Goal: Communication & Community: Answer question/provide support

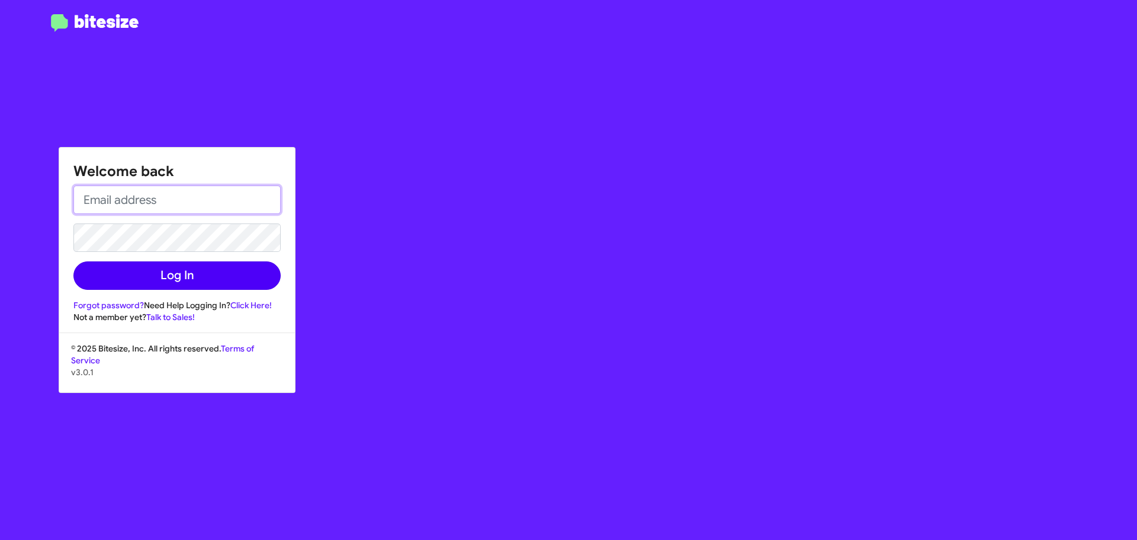
type input "[EMAIL_ADDRESS][DOMAIN_NAME]"
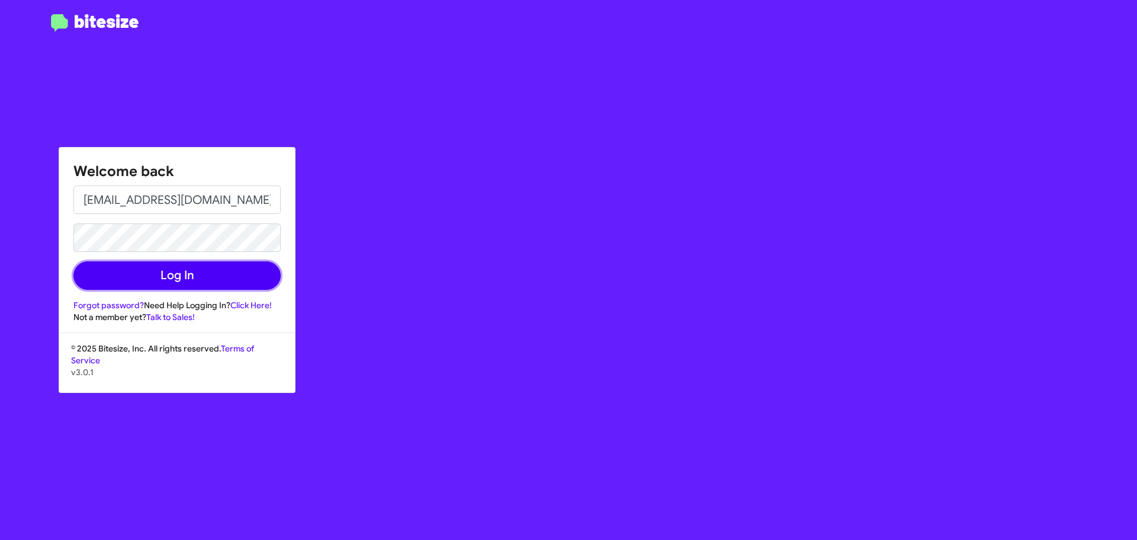
click at [161, 270] on button "Log In" at bounding box center [176, 275] width 207 height 28
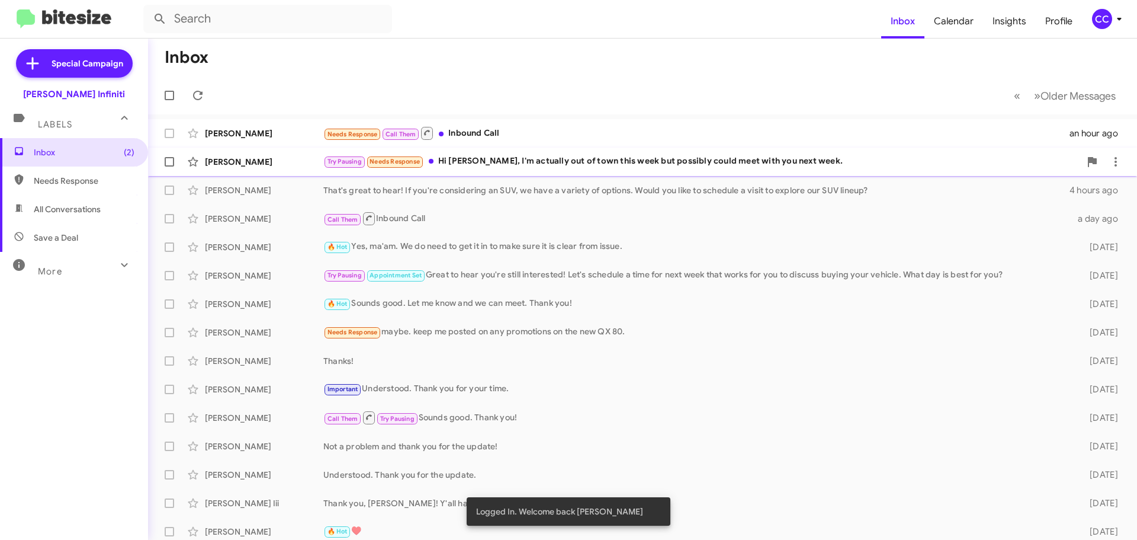
click at [483, 165] on div "Try Pausing Needs Response Hi [PERSON_NAME], I'm actually out of town this week…" at bounding box center [701, 162] width 757 height 14
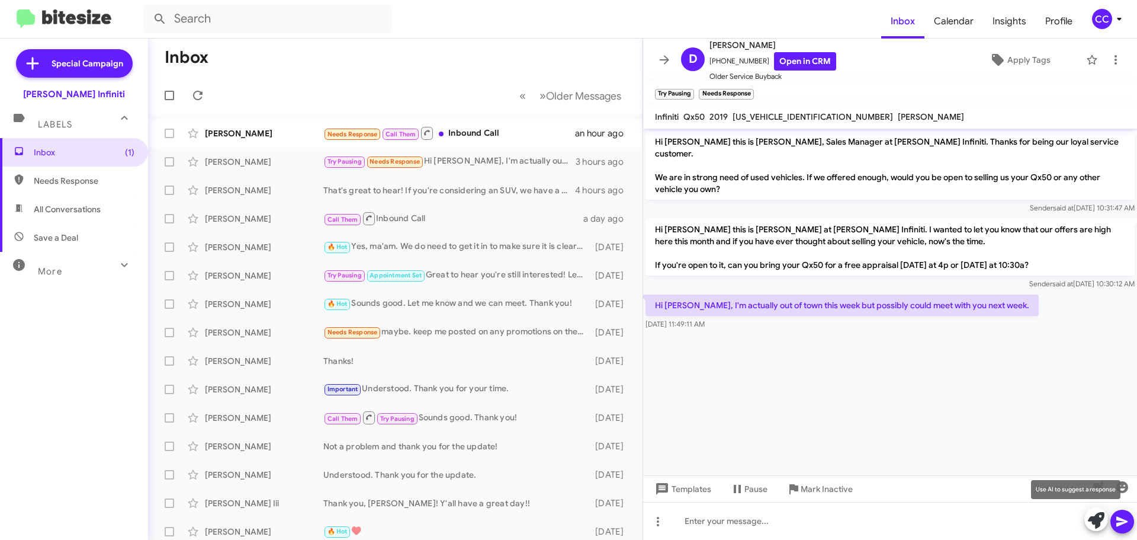
click at [1098, 523] on icon at bounding box center [1096, 520] width 17 height 17
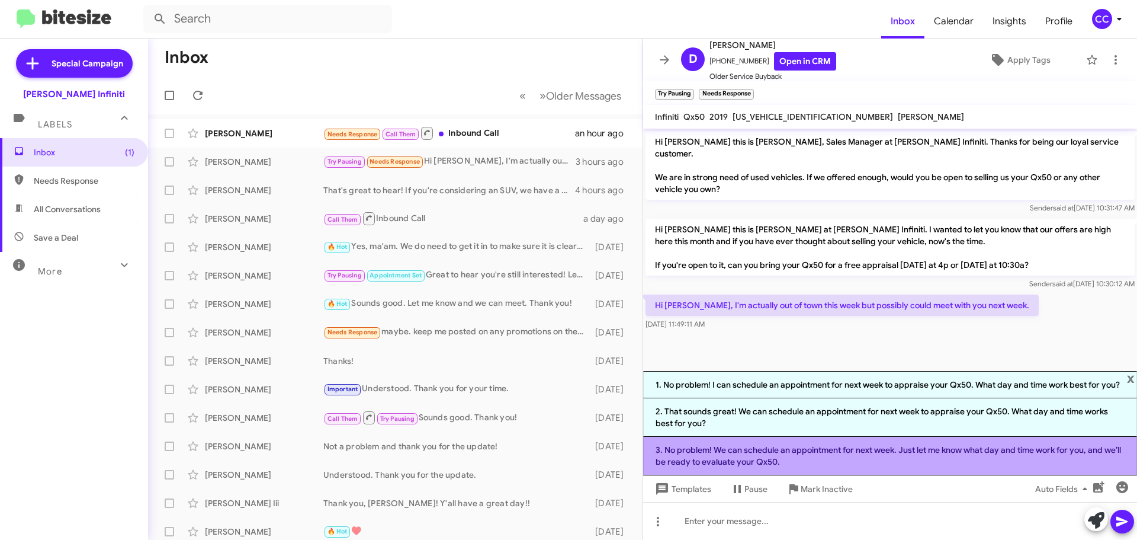
click at [873, 457] on li "3. No problem! We can schedule an appointment for next week. Just let me know w…" at bounding box center [890, 456] width 494 height 39
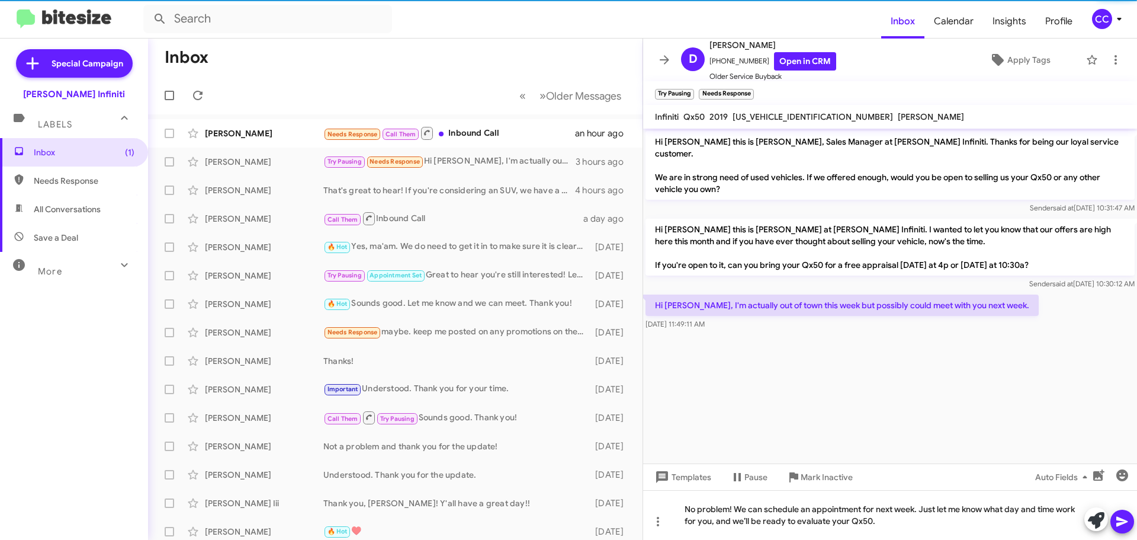
click at [1119, 525] on icon at bounding box center [1122, 522] width 11 height 10
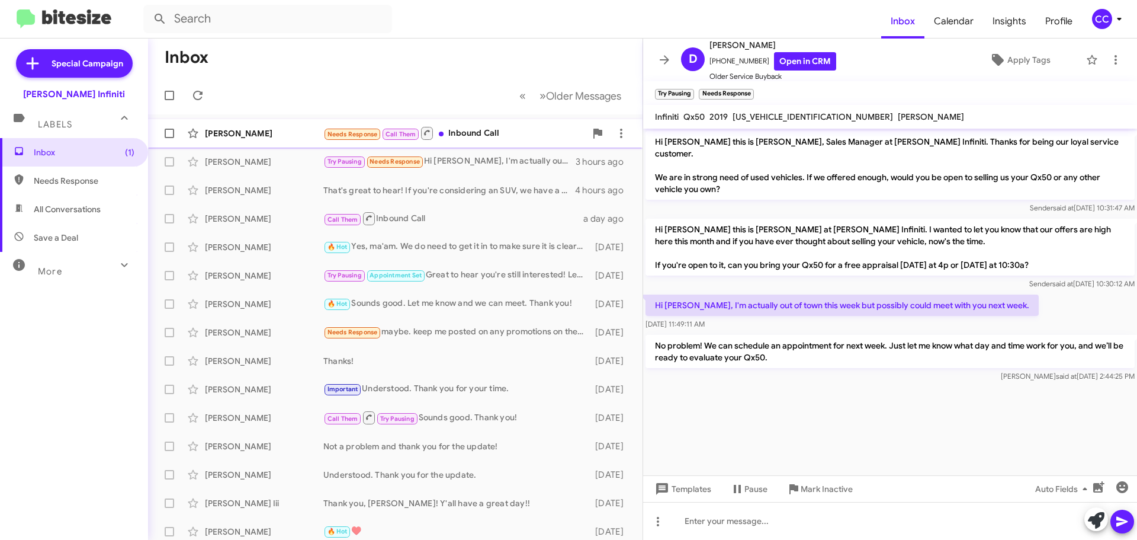
click at [498, 137] on div "Needs Response Call Them Inbound Call" at bounding box center [454, 133] width 262 height 15
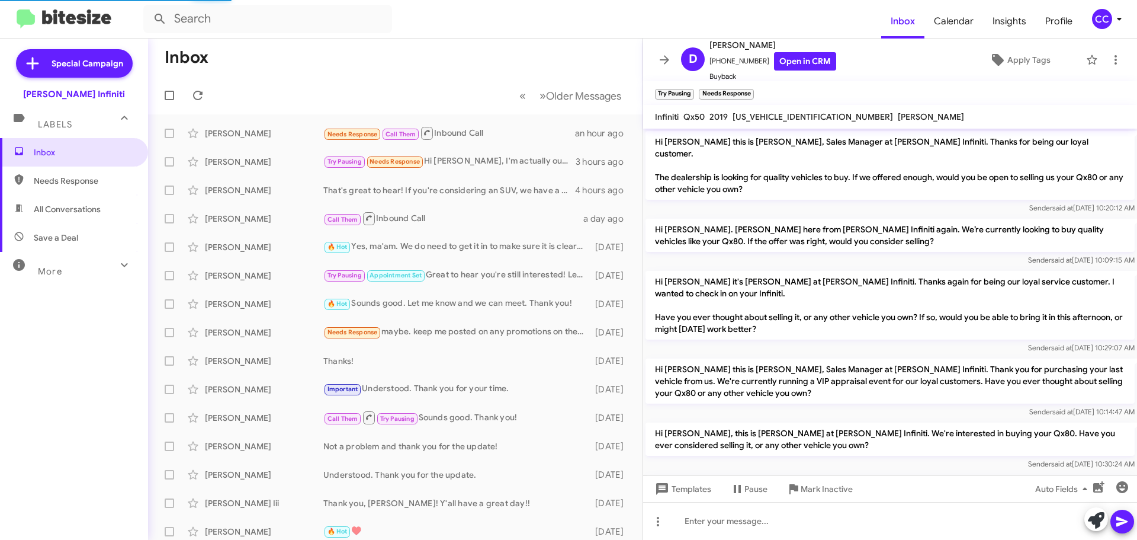
scroll to position [123, 0]
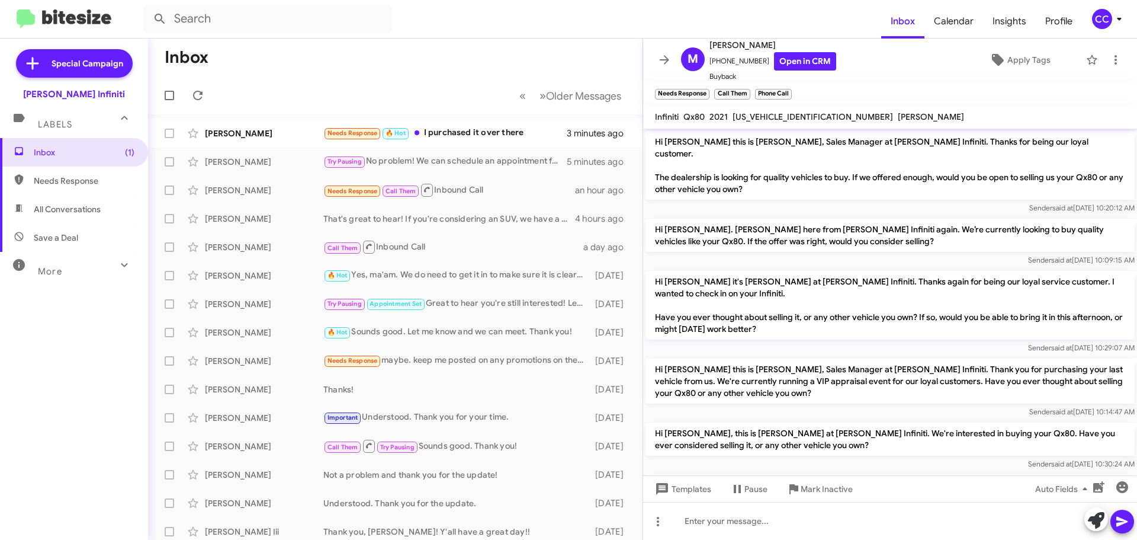
scroll to position [123, 0]
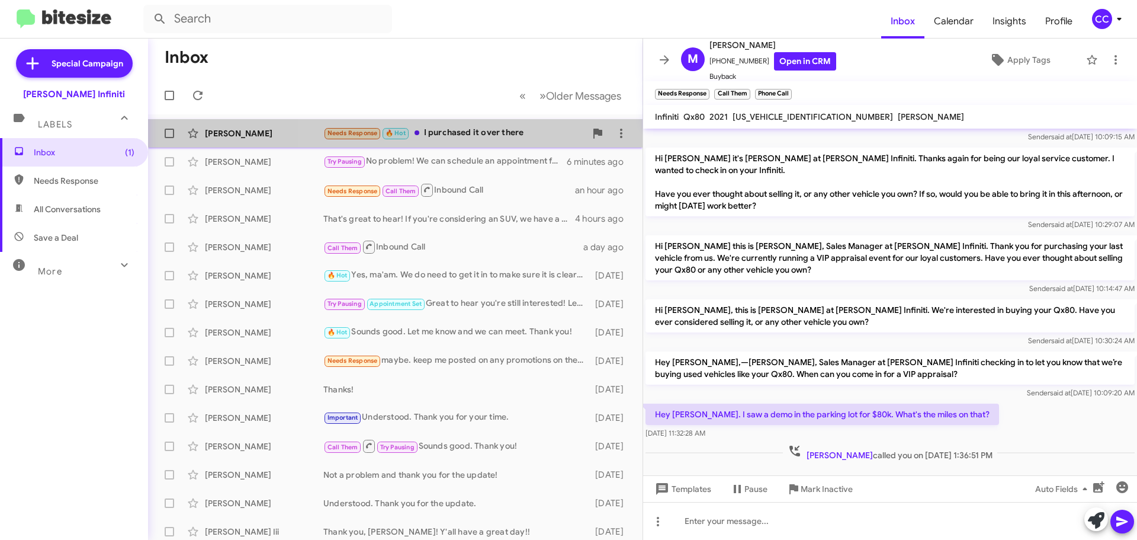
click at [465, 128] on div "Needs Response 🔥 Hot I purchased it over there" at bounding box center [454, 133] width 262 height 14
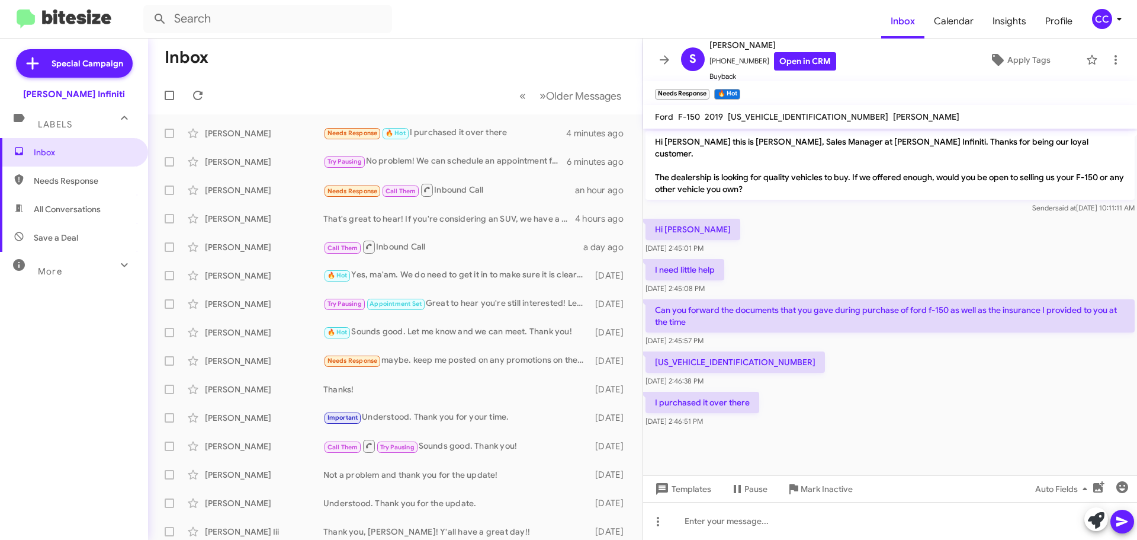
click at [694, 351] on p "1FTEW1E44KFB62624" at bounding box center [735, 361] width 179 height 21
drag, startPoint x: 694, startPoint y: 351, endPoint x: 736, endPoint y: 60, distance: 293.8
click at [736, 60] on span "+12815369661 Open in CRM" at bounding box center [773, 61] width 127 height 18
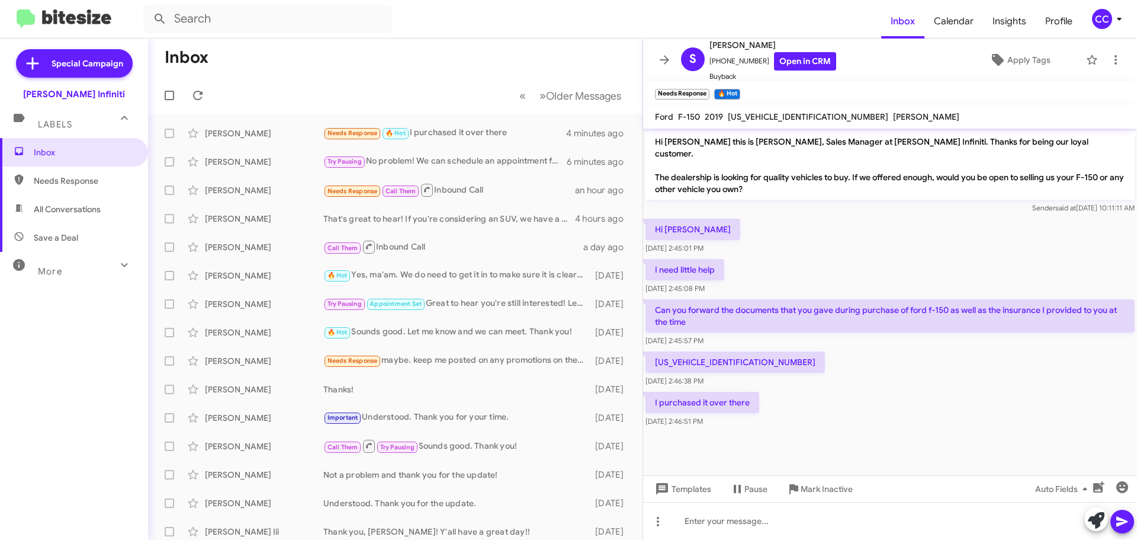
click at [817, 85] on mat-toolbar "Needs Response × 🔥 Hot ×" at bounding box center [890, 93] width 494 height 24
drag, startPoint x: 754, startPoint y: 60, endPoint x: 716, endPoint y: 59, distance: 38.0
click at [716, 59] on span "+12815369661 Open in CRM" at bounding box center [773, 61] width 127 height 18
copy span "2815369661"
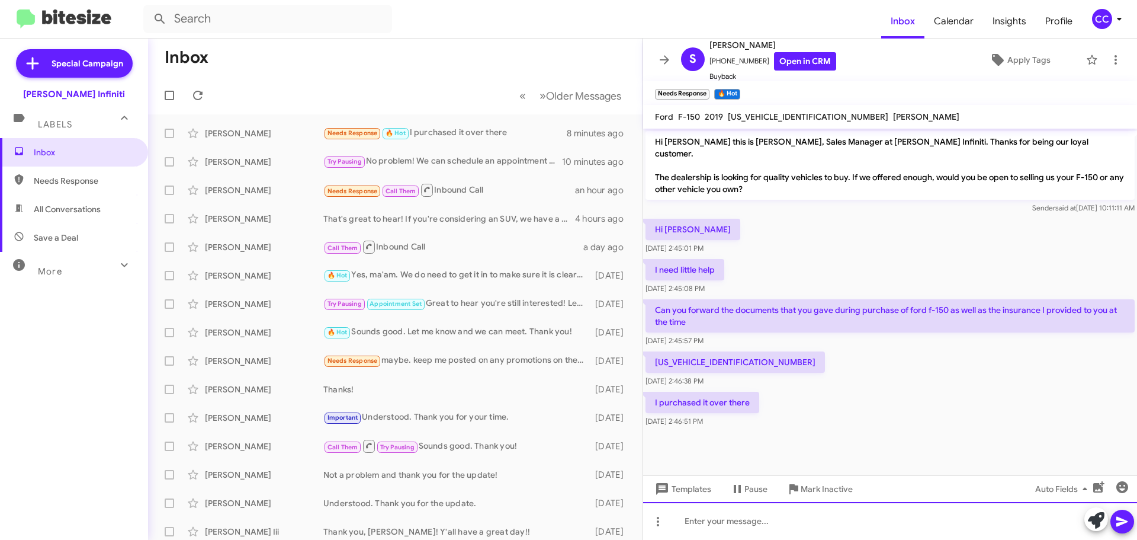
click at [749, 528] on div at bounding box center [890, 521] width 494 height 38
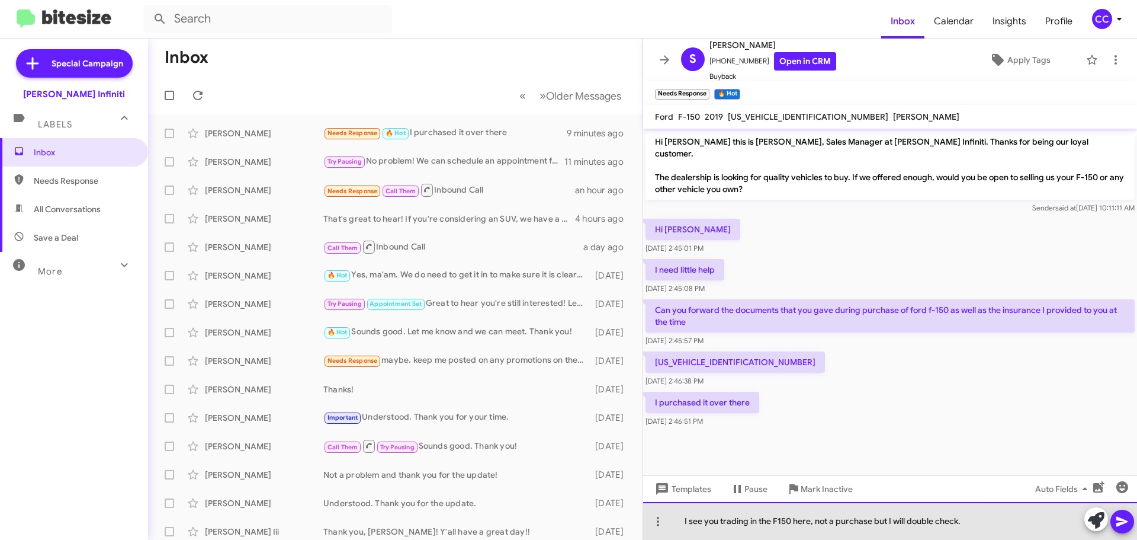
click at [682, 523] on div "I see you trading in the F150 here, not a purchase but I will double check." at bounding box center [890, 521] width 494 height 38
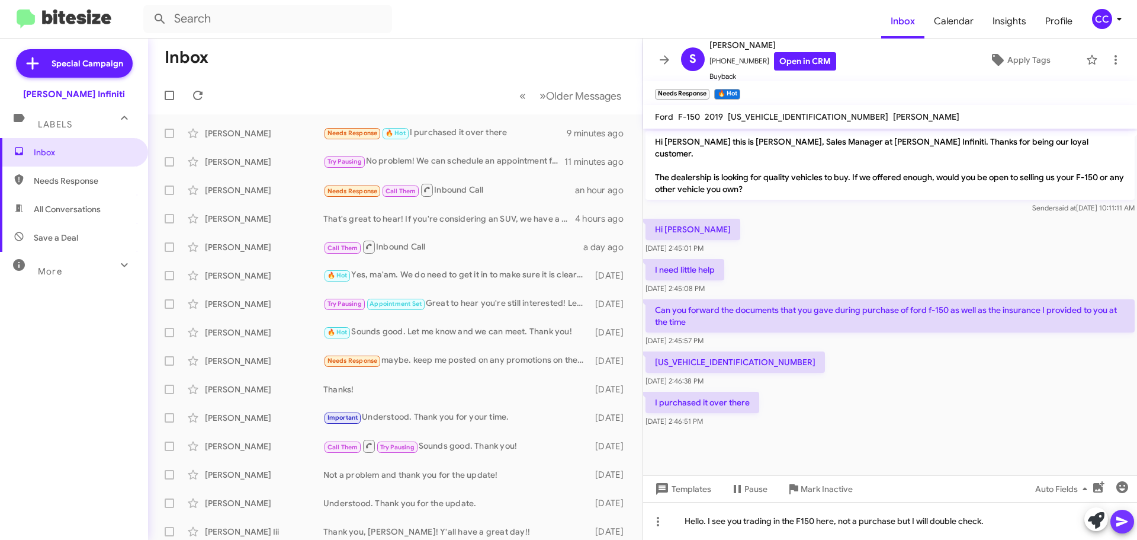
click at [1124, 519] on icon at bounding box center [1122, 521] width 14 height 14
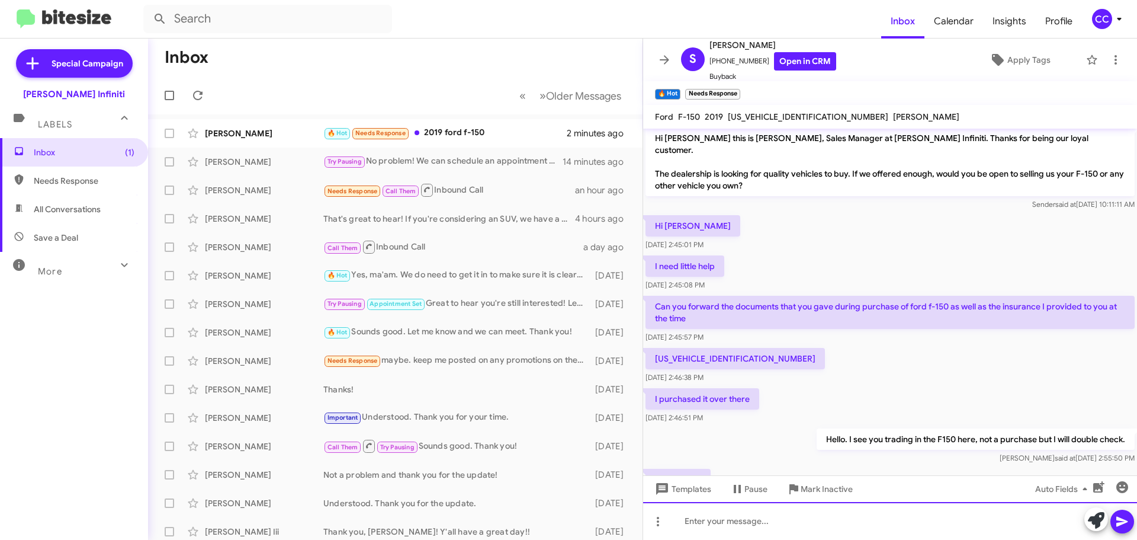
scroll to position [90, 0]
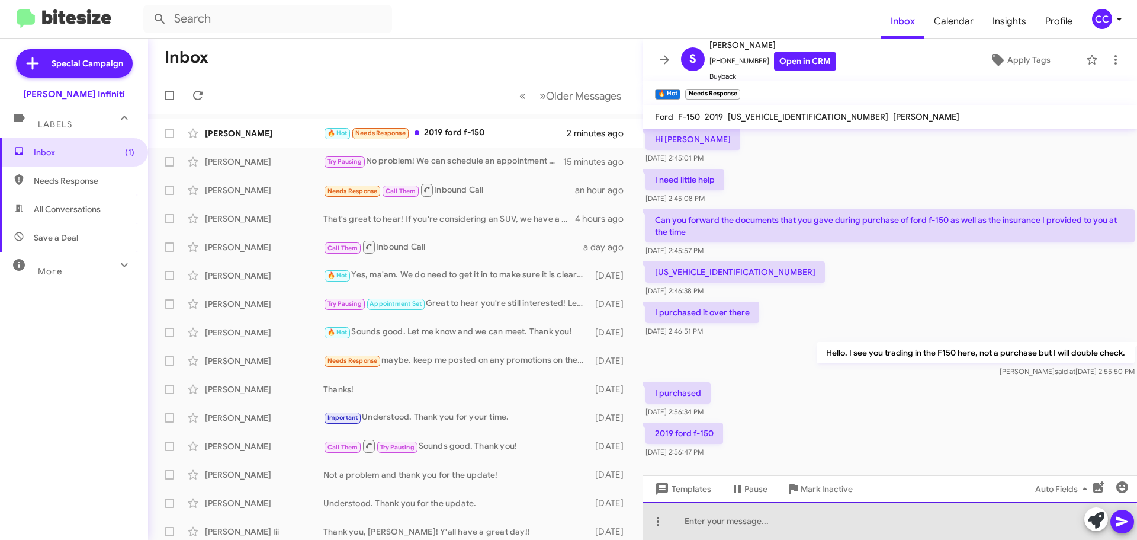
click at [742, 528] on div at bounding box center [890, 521] width 494 height 38
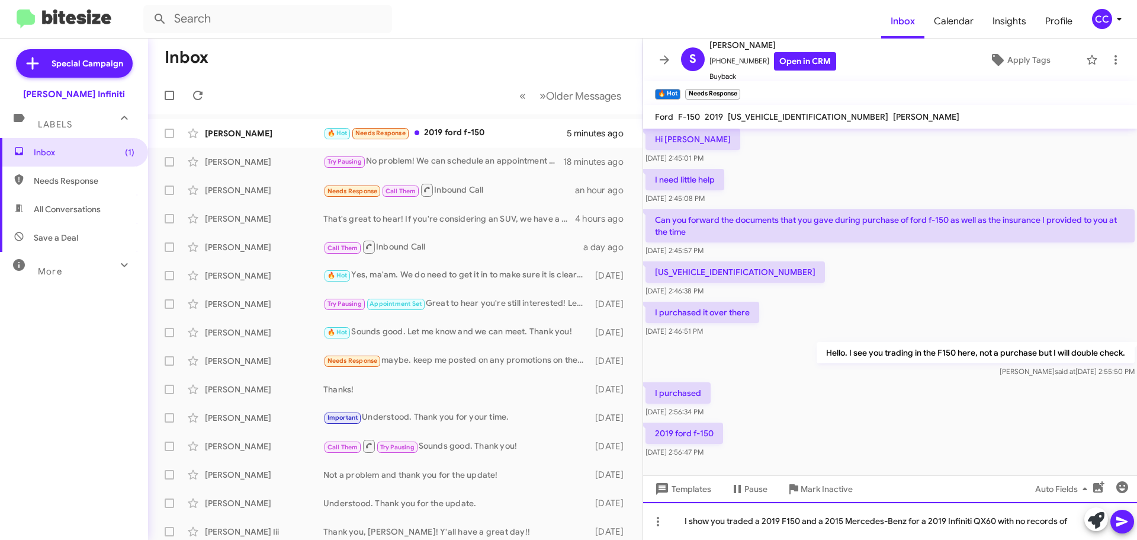
click at [982, 525] on div "I show you traded a 2019 F150 and a 2015 Mercedes-Benz for a 2019 Infiniti QX60…" at bounding box center [890, 521] width 494 height 38
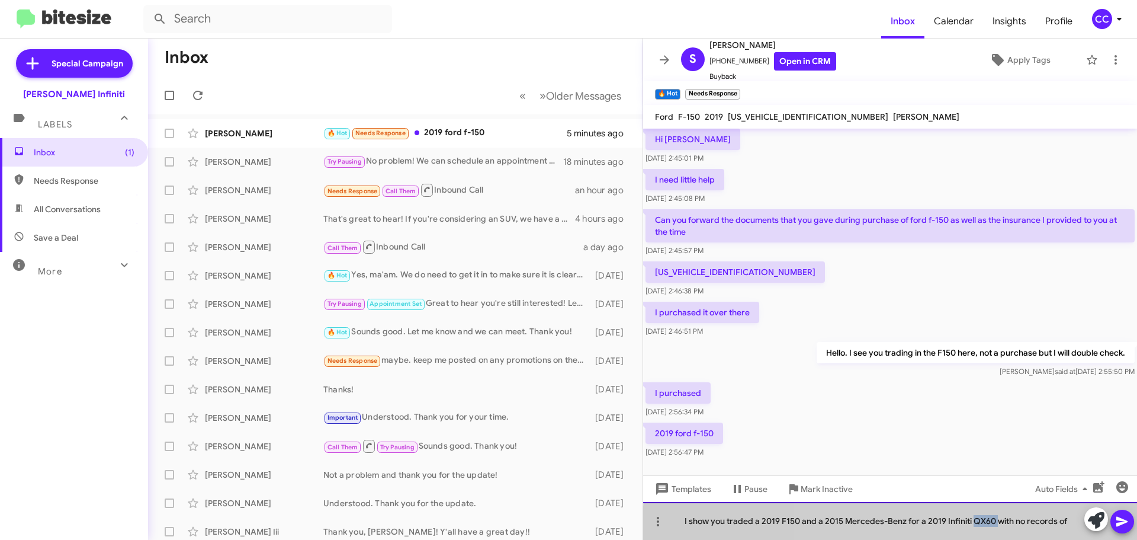
click at [982, 525] on div "I show you traded a 2019 F150 and a 2015 Mercedes-Benz for a 2019 Infiniti QX60…" at bounding box center [890, 521] width 494 height 38
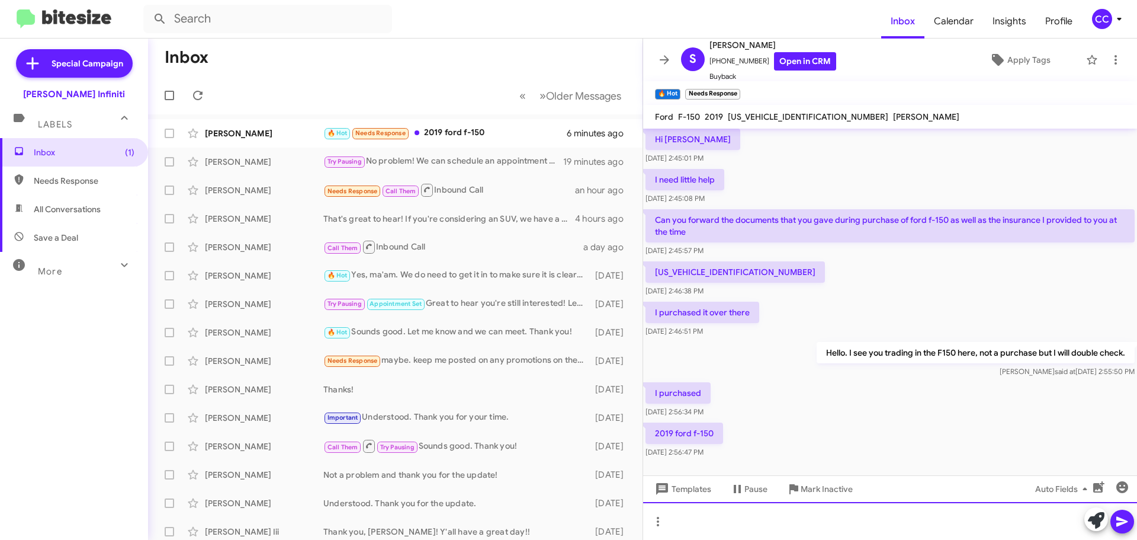
click at [788, 527] on div at bounding box center [890, 521] width 494 height 38
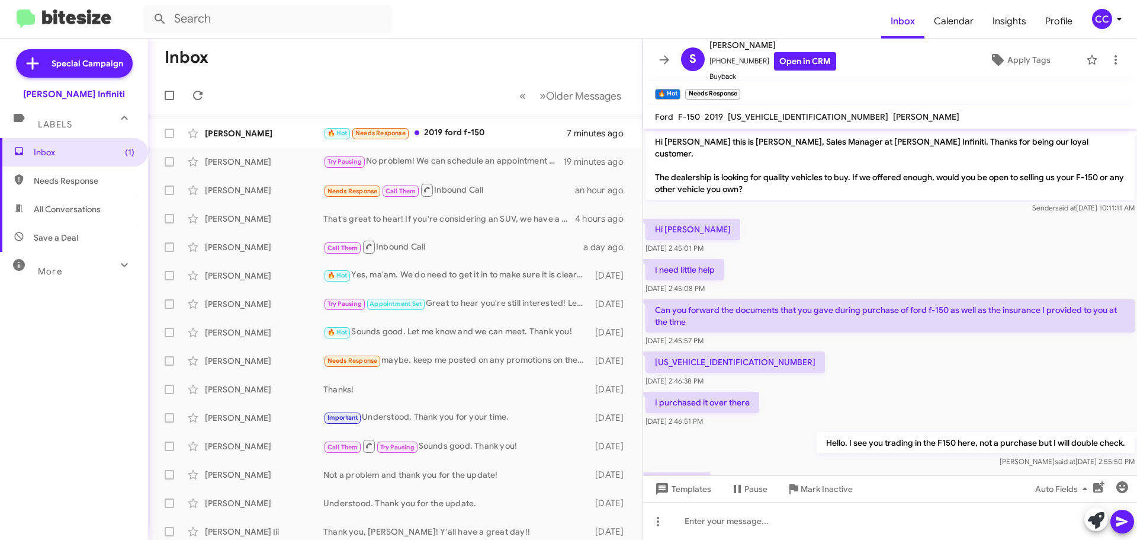
scroll to position [133, 0]
